Goal: Task Accomplishment & Management: Use online tool/utility

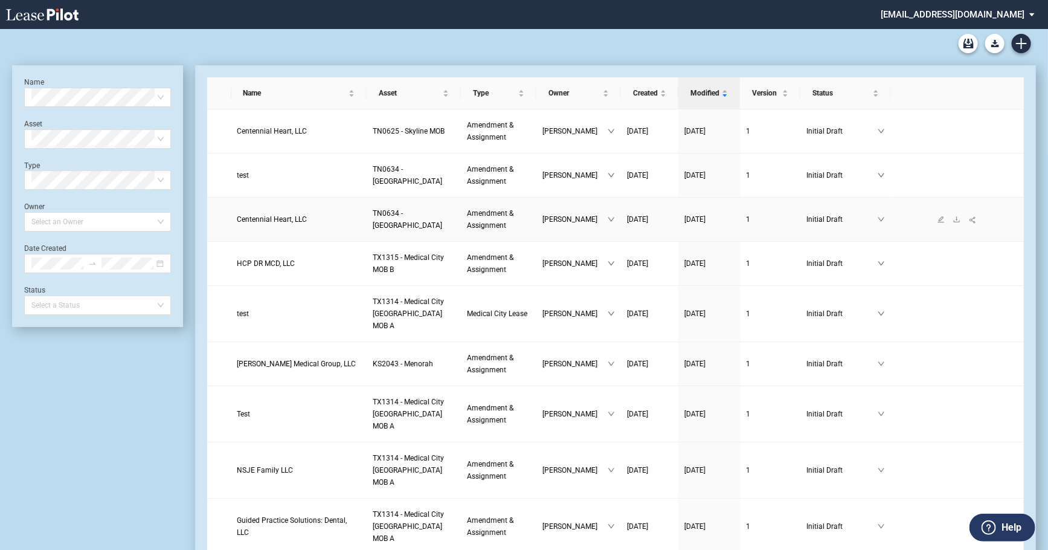
click at [269, 223] on span "Centennial Heart, LLC" at bounding box center [272, 219] width 70 height 8
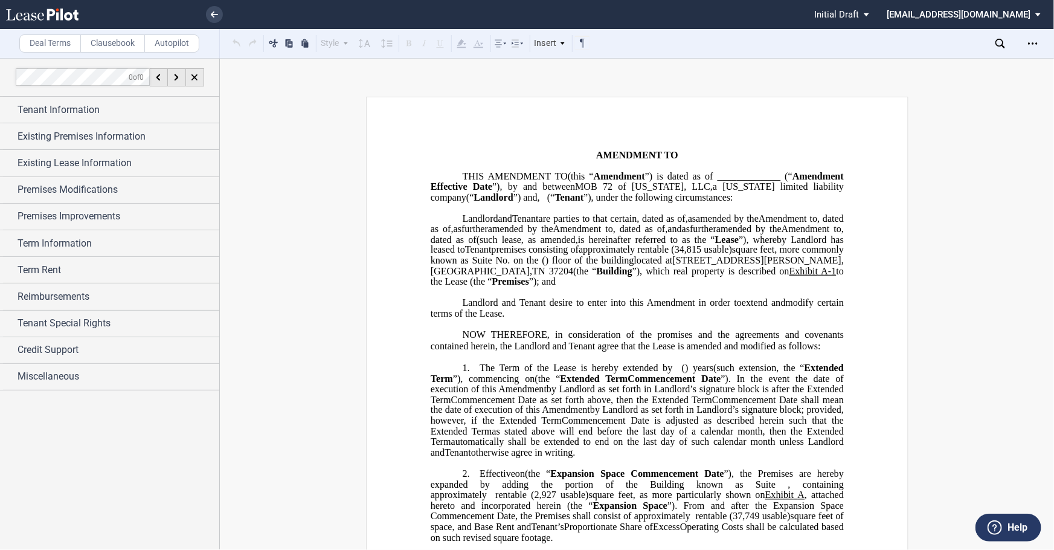
click at [124, 40] on label "Clausebook" at bounding box center [112, 43] width 65 height 18
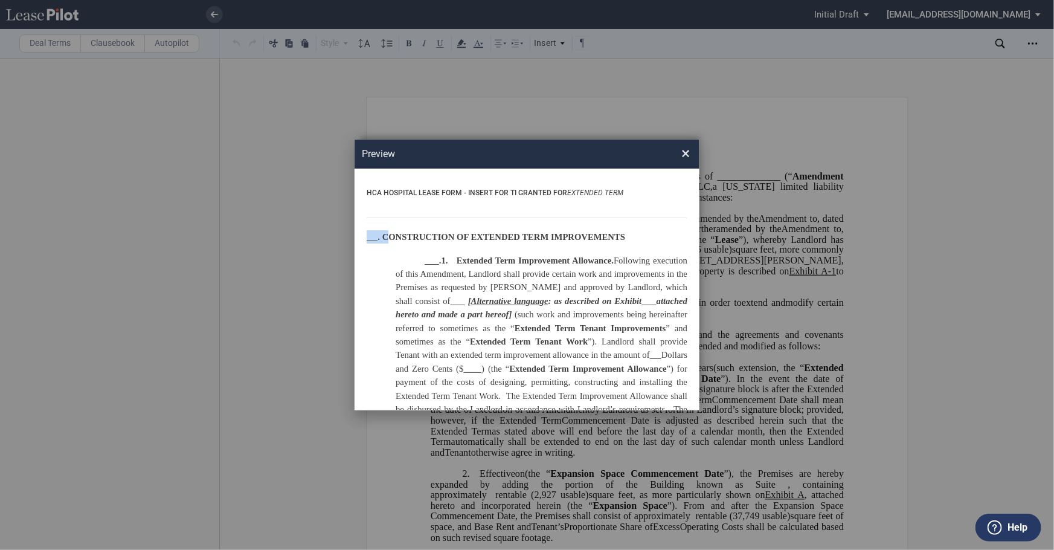
drag, startPoint x: 363, startPoint y: 236, endPoint x: 389, endPoint y: 237, distance: 26.0
click at [389, 237] on div "HCA HOSPITAL LEASE FORM - INSERT FOR TI GRANTED FOR EXTENDED TERM . CONSTRUCTIO…" at bounding box center [527, 290] width 345 height 242
click at [497, 307] on p ".1. Extended Term Improvement Allowance. Following execution of this Amendment,…" at bounding box center [542, 437] width 292 height 366
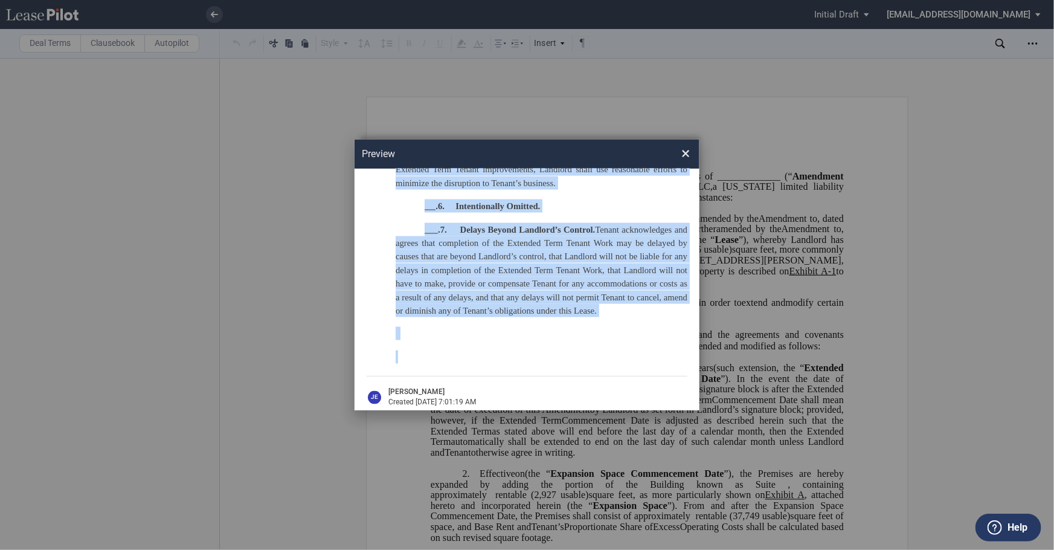
scroll to position [976, 0]
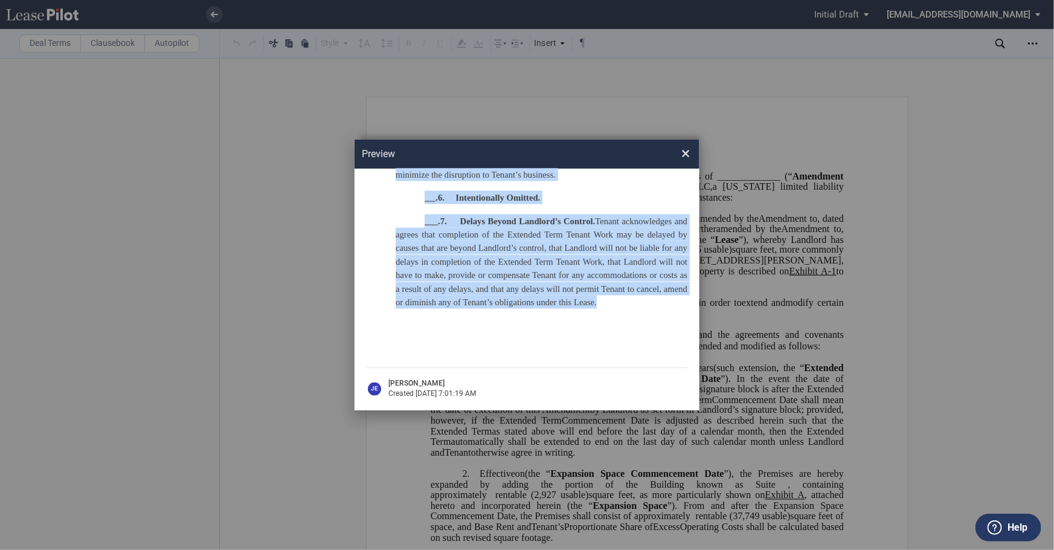
drag, startPoint x: 365, startPoint y: 237, endPoint x: 662, endPoint y: 306, distance: 304.7
click at [662, 306] on div "HCA HOSPITAL LEASE FORM - INSERT FOR TI GRANTED FOR EXTENDED TERM . CONSTRUCTIO…" at bounding box center [527, 290] width 345 height 242
copy div ". LOREMIPSUMDO SI AMETCONS ADIP ELITSEDDOEIU .3. Temporin Utla Etdoloremag Aliq…"
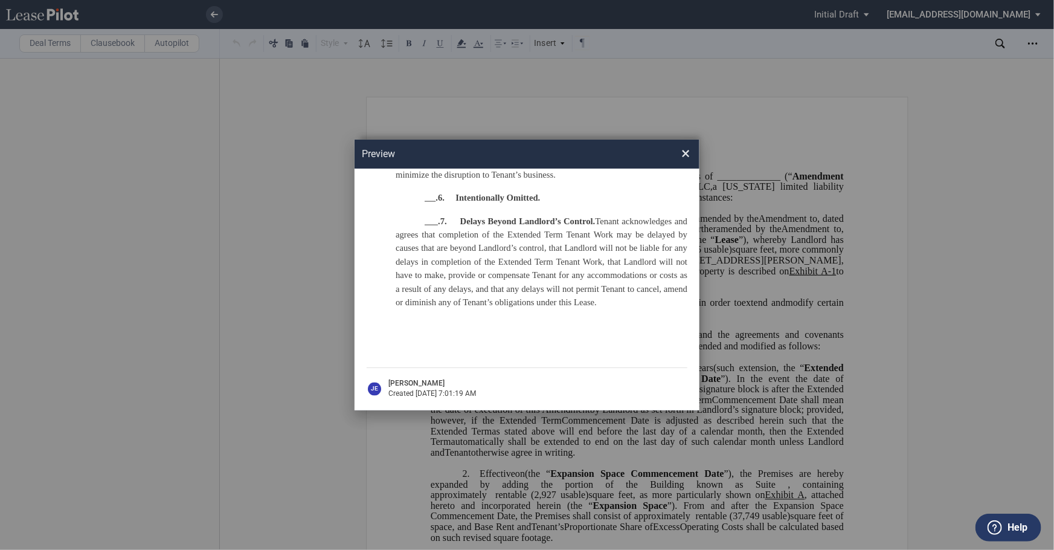
click at [686, 160] on span "×" at bounding box center [686, 153] width 8 height 19
